Goal: Transaction & Acquisition: Subscribe to service/newsletter

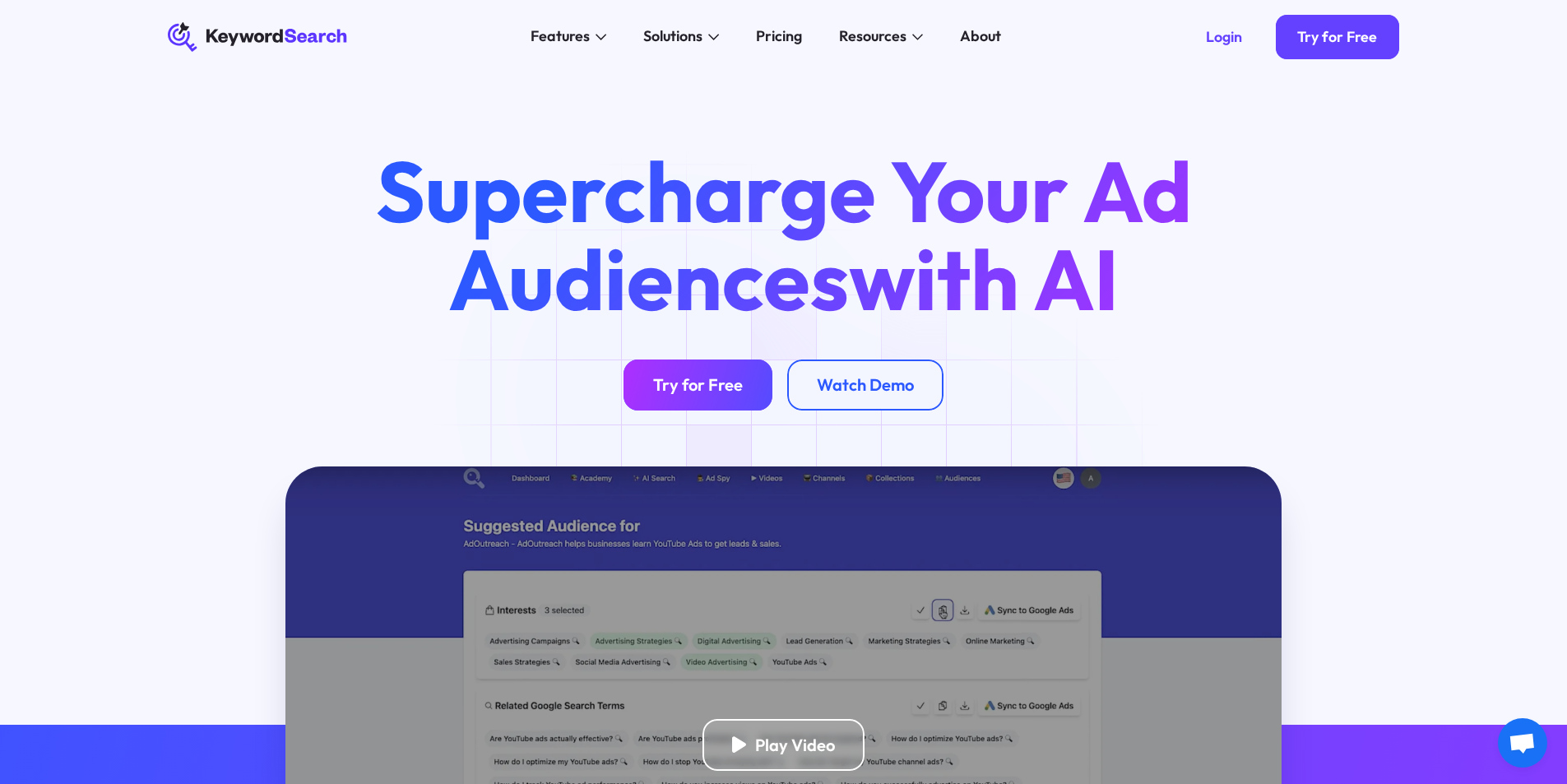
click at [684, 395] on div "Try for Free" at bounding box center [698, 384] width 90 height 20
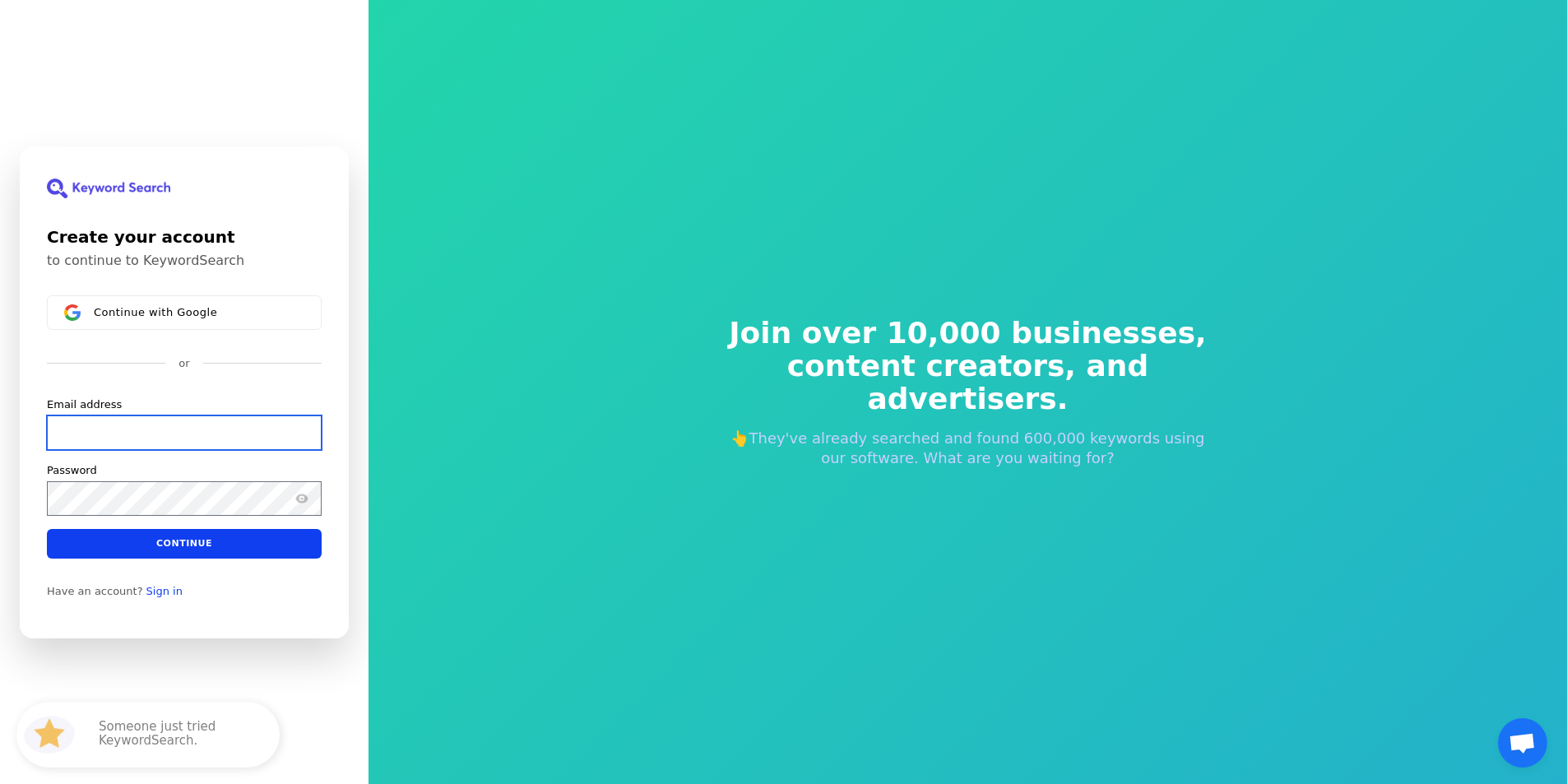
drag, startPoint x: 85, startPoint y: 430, endPoint x: 123, endPoint y: 471, distance: 55.9
click at [85, 430] on input "Email address" at bounding box center [184, 431] width 275 height 34
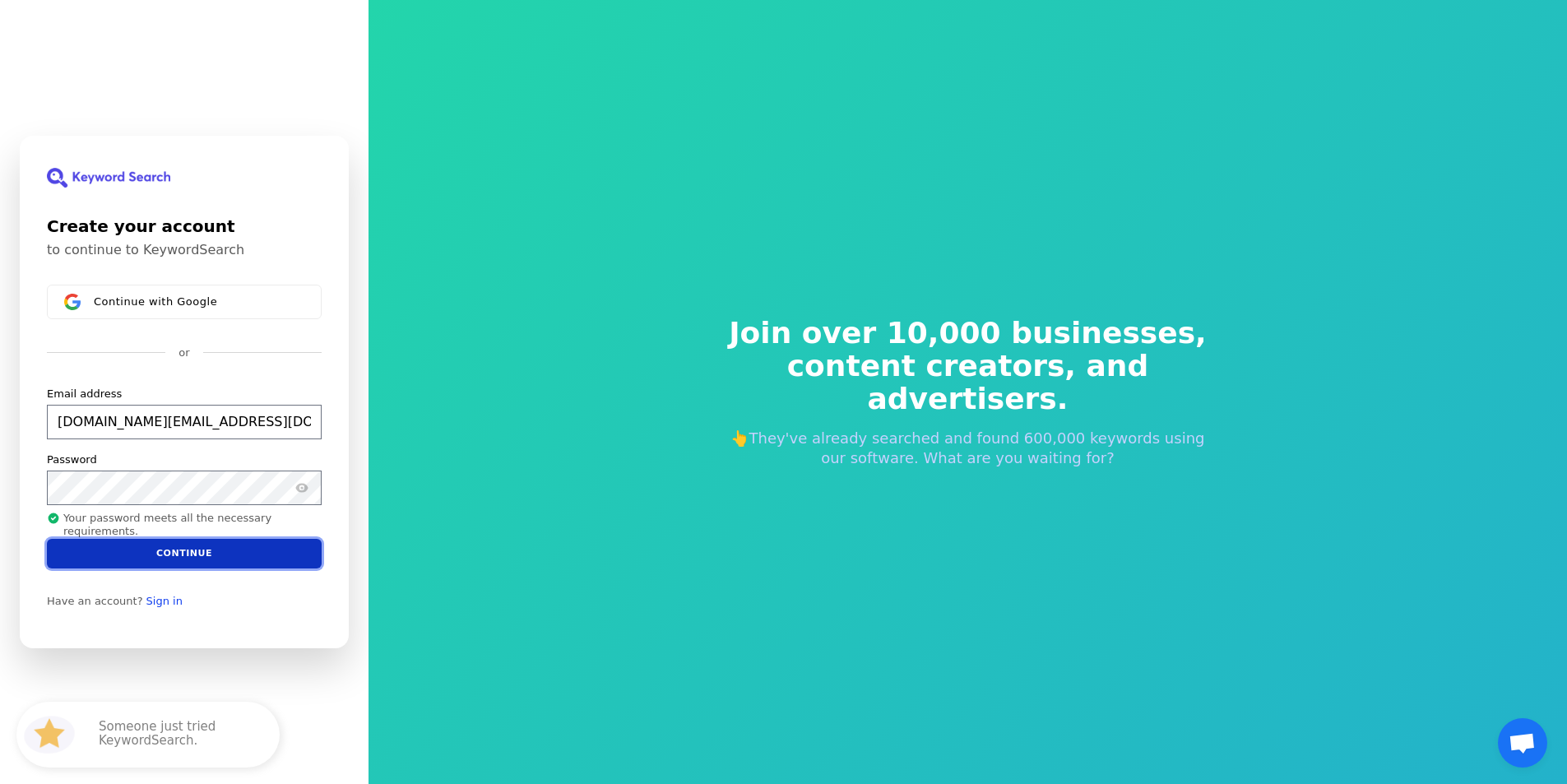
click at [180, 558] on button "Continue" at bounding box center [184, 553] width 275 height 30
type input "[DOMAIN_NAME][EMAIL_ADDRESS][DOMAIN_NAME]"
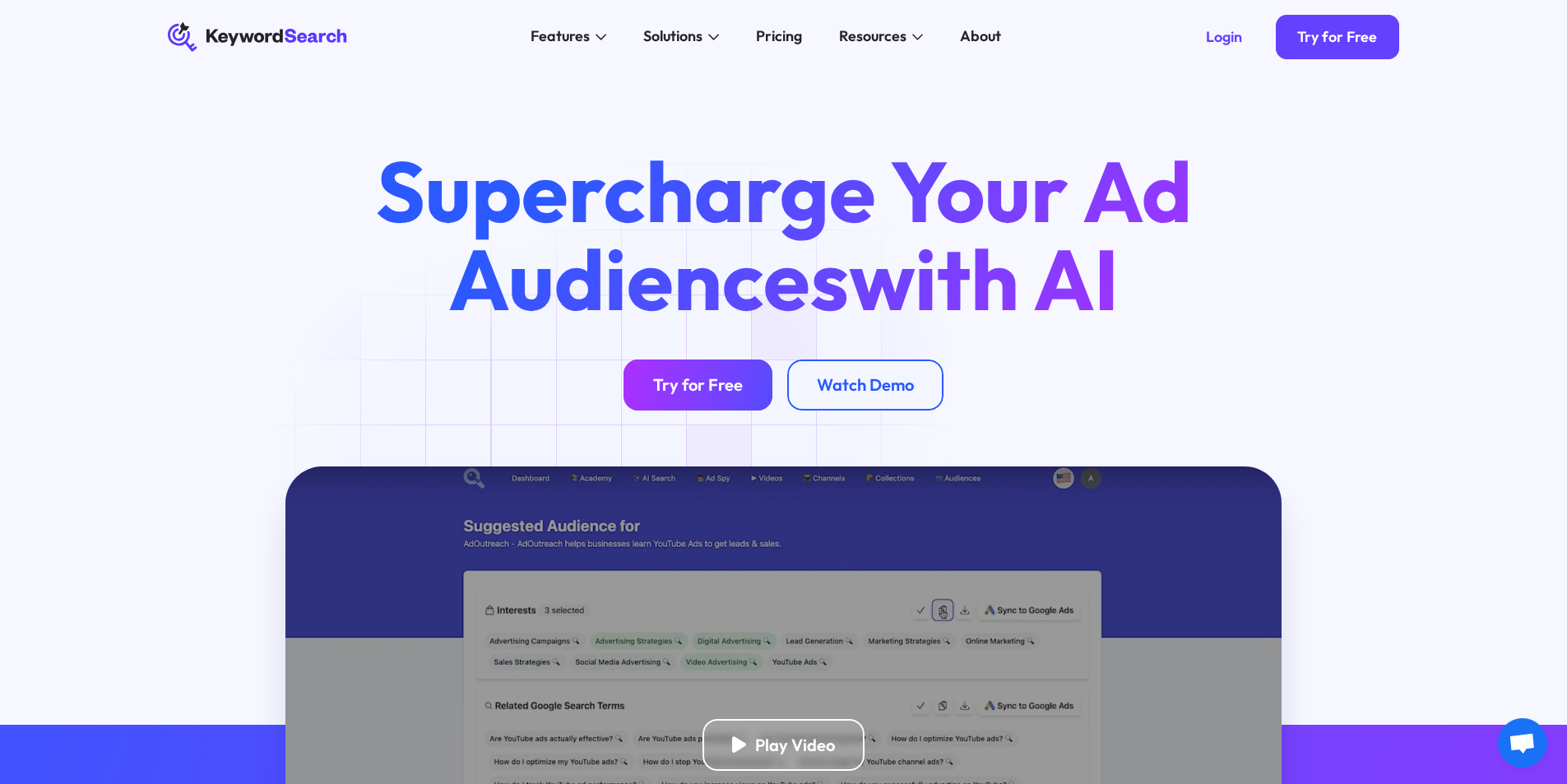
click at [719, 389] on div "Try for Free" at bounding box center [698, 384] width 90 height 20
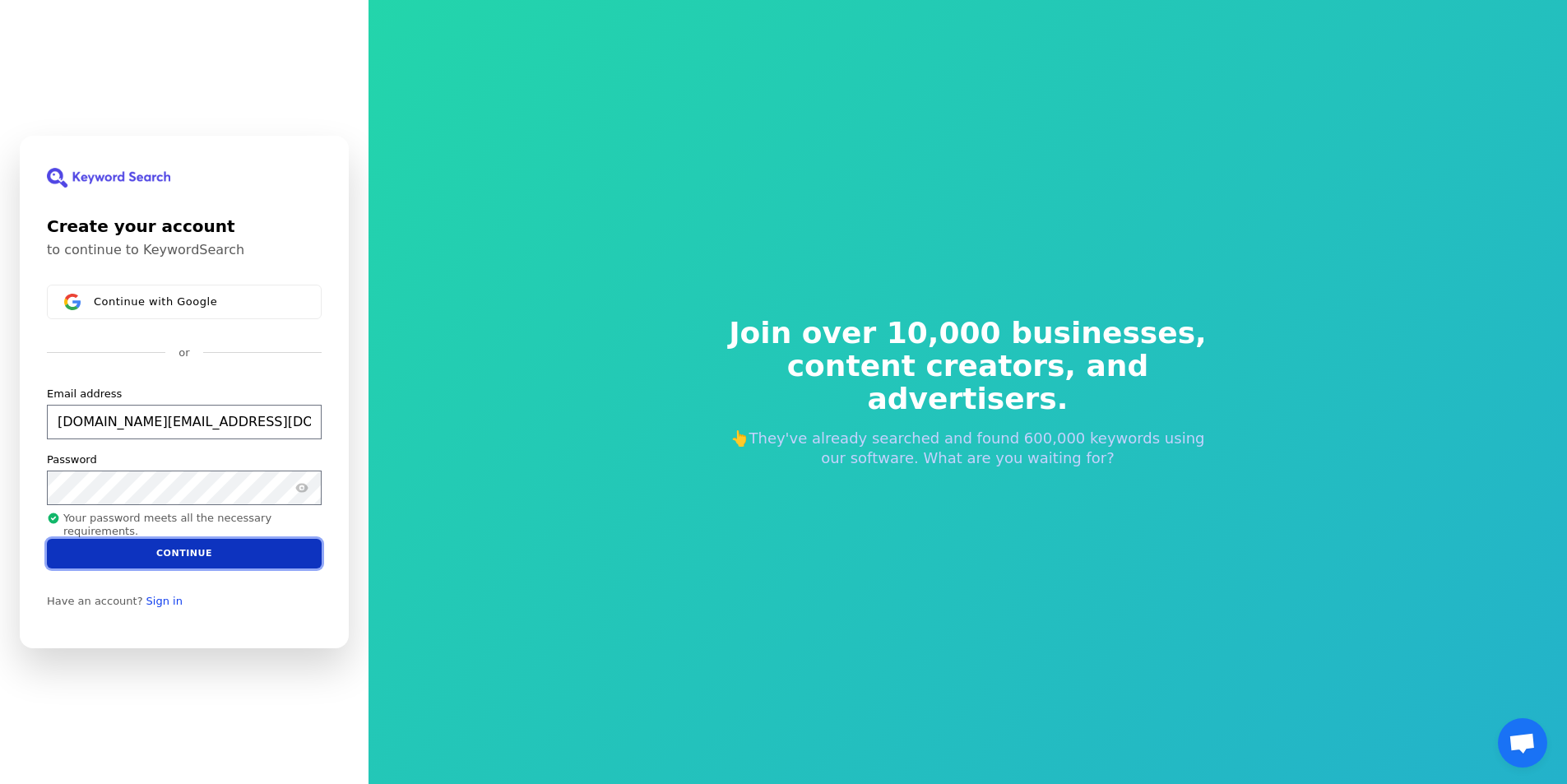
click at [197, 554] on button "Continue" at bounding box center [184, 553] width 275 height 30
type input "[DOMAIN_NAME][EMAIL_ADDRESS][DOMAIN_NAME]"
